Goal: Find specific page/section: Find specific page/section

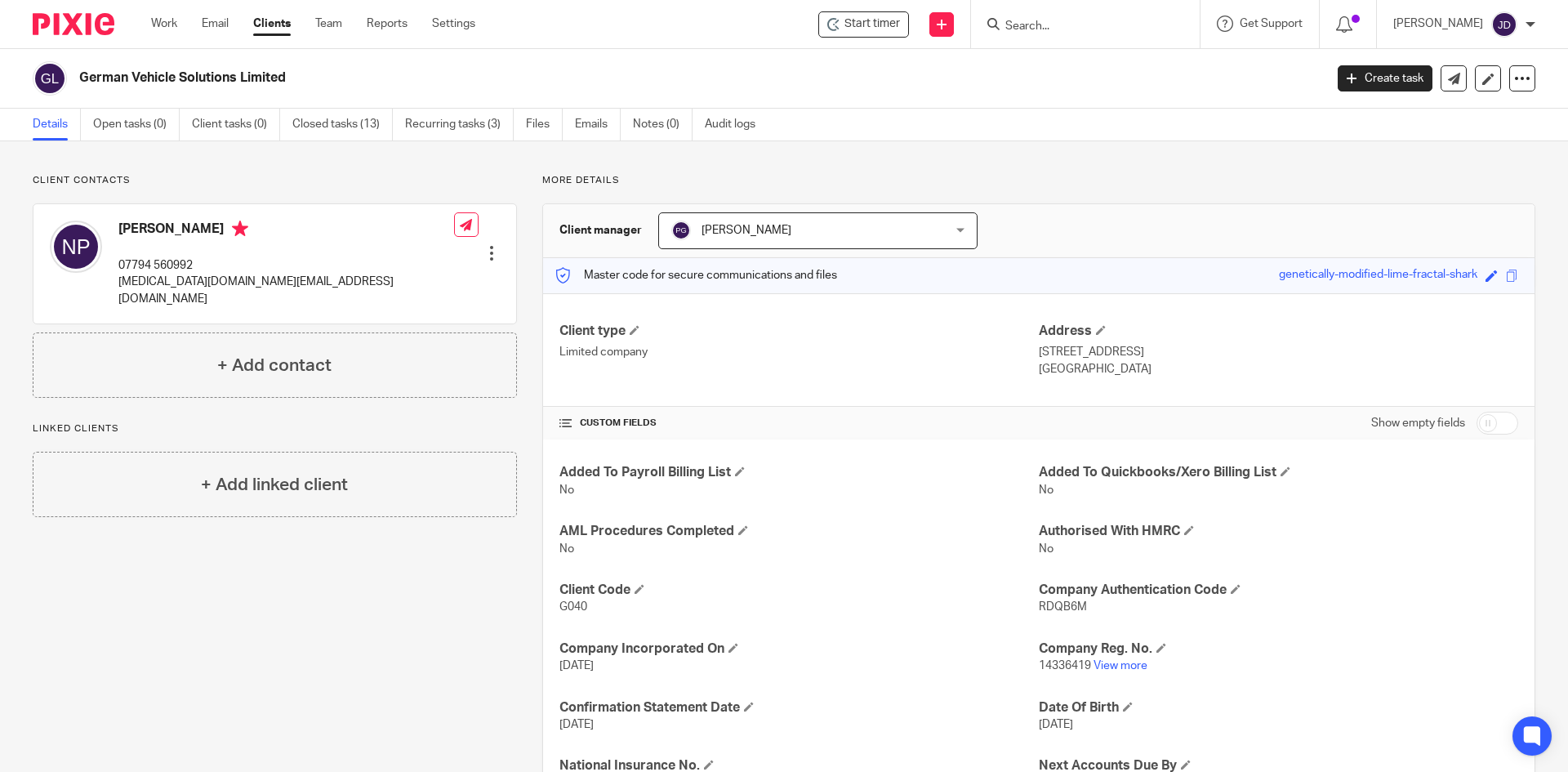
click at [1084, 23] on input "Search" at bounding box center [1077, 27] width 147 height 15
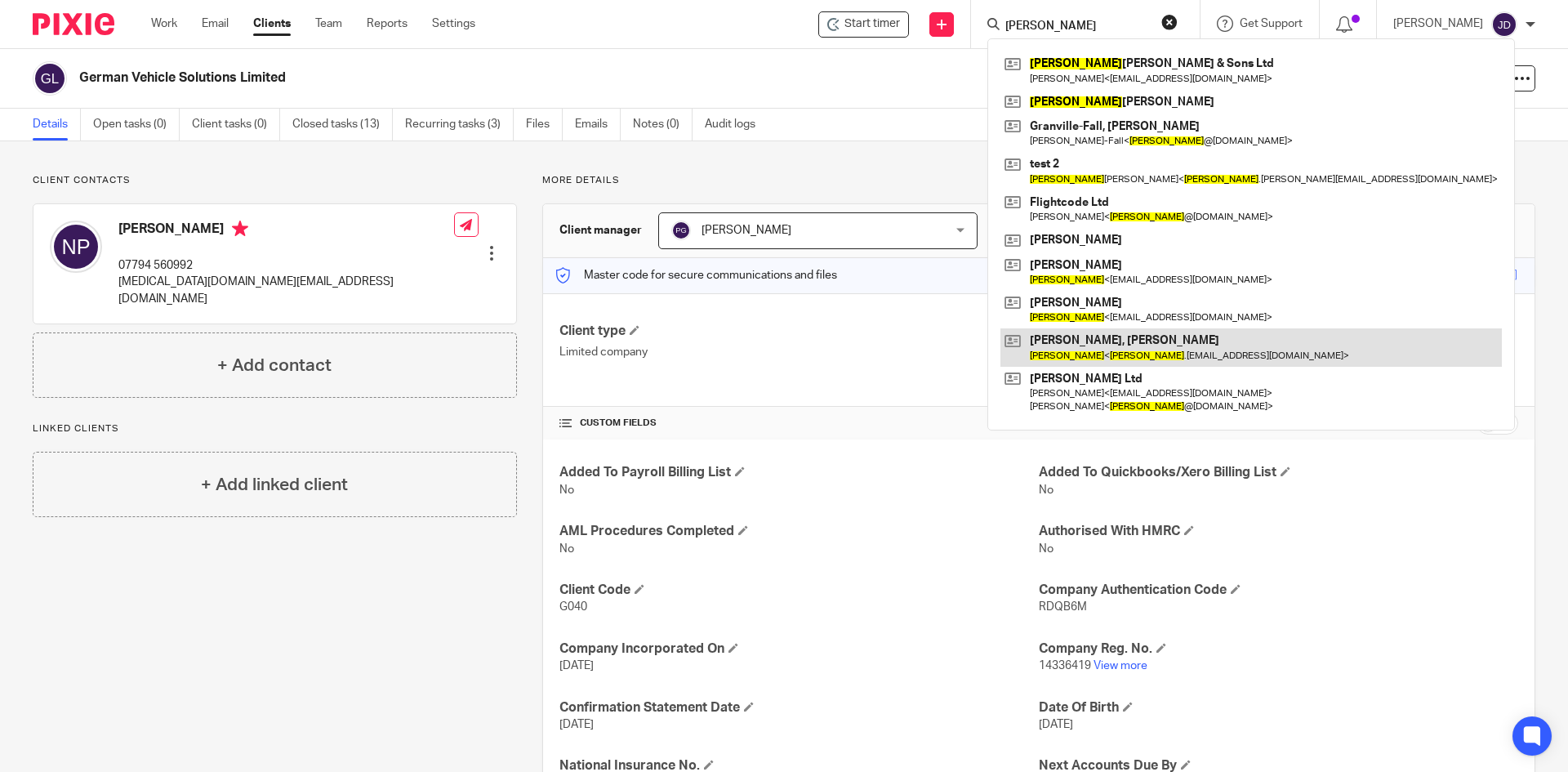
type input "nick"
click at [1124, 346] on link at bounding box center [1251, 348] width 501 height 38
